Goal: Task Accomplishment & Management: Manage account settings

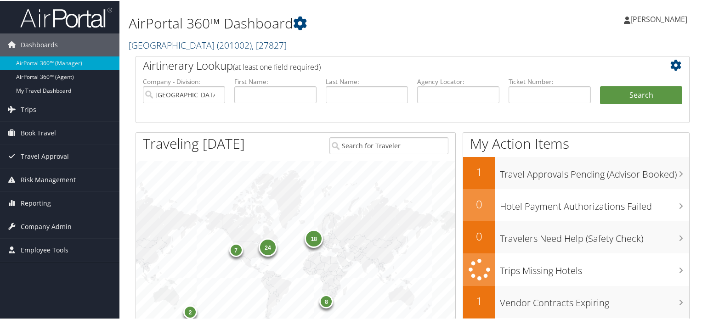
click at [224, 42] on span "( 201002 )" at bounding box center [234, 44] width 35 height 12
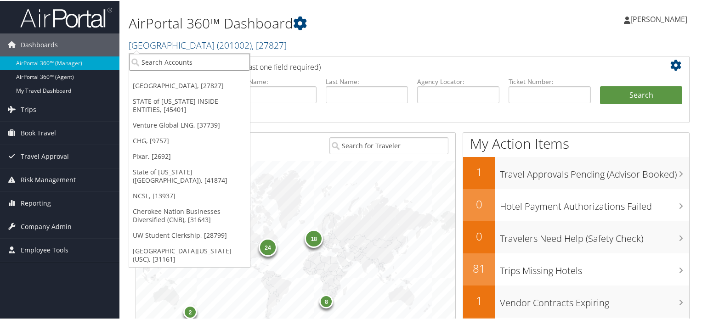
click at [200, 62] on input "search" at bounding box center [189, 61] width 121 height 17
type input "Merit"
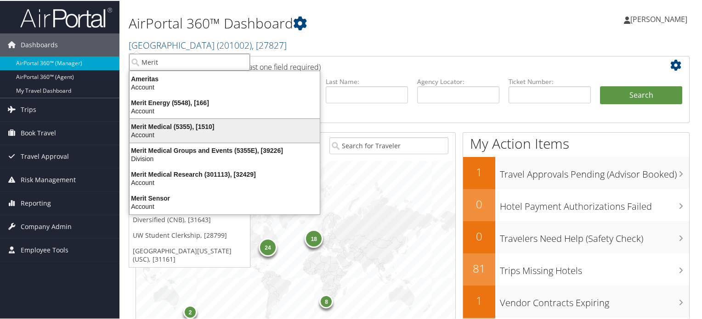
click at [213, 128] on div "Merit Medical (5355), [1510]" at bounding box center [224, 126] width 201 height 8
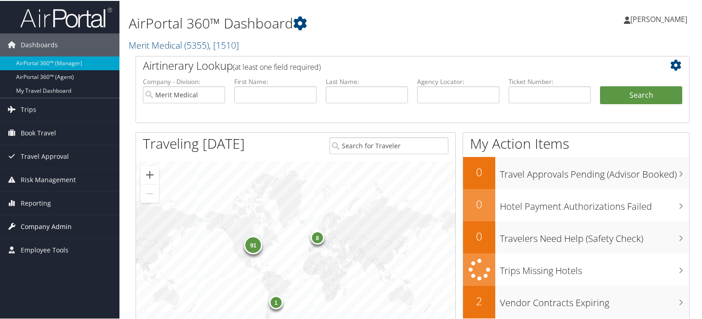
click at [57, 226] on span "Company Admin" at bounding box center [46, 226] width 51 height 23
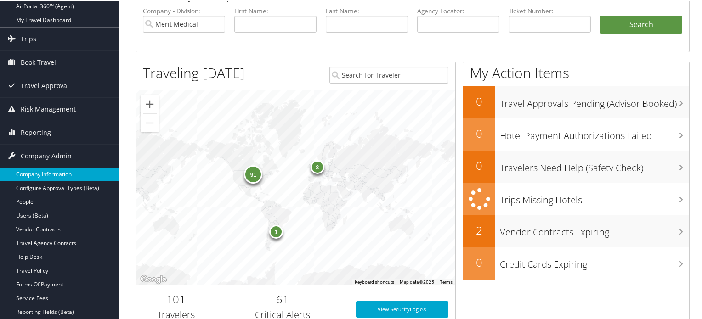
scroll to position [92, 0]
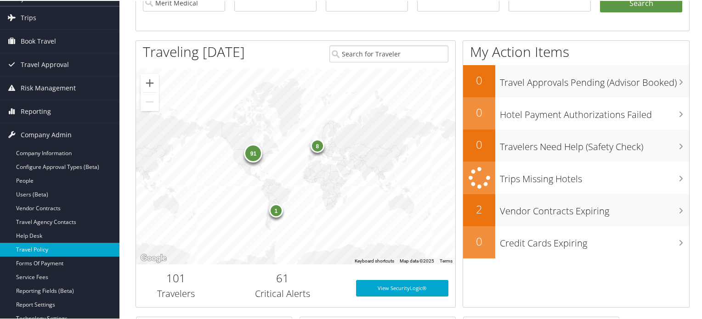
click at [44, 247] on link "Travel Policy" at bounding box center [59, 249] width 119 height 14
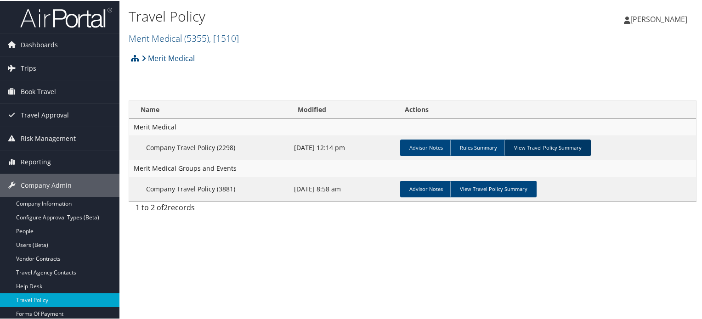
click at [549, 146] on link "View Travel Policy Summary" at bounding box center [548, 147] width 86 height 17
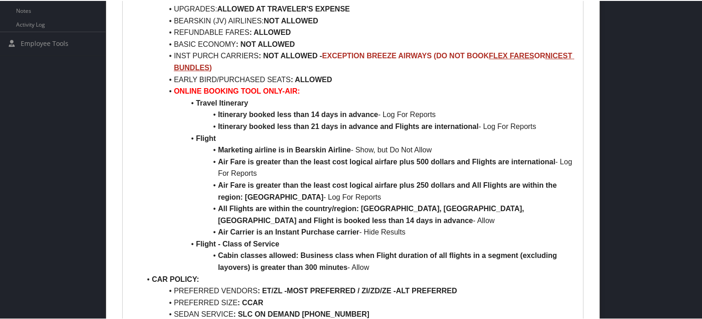
scroll to position [230, 0]
